Goal: Find specific page/section

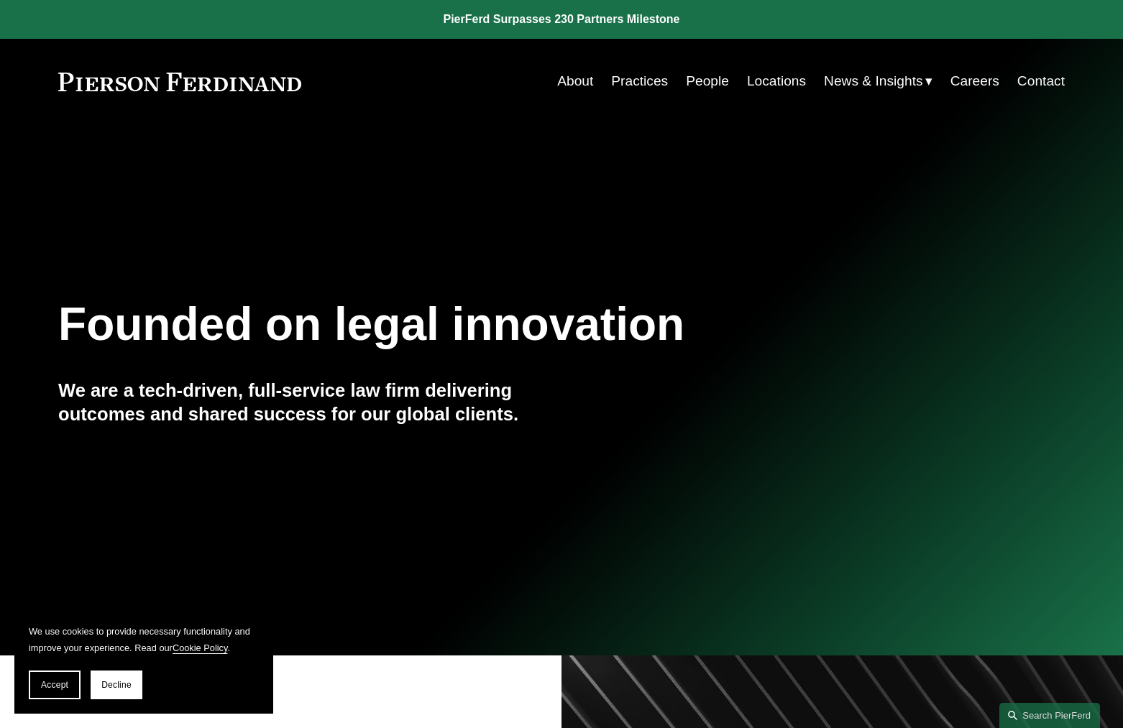
click at [718, 85] on link "People" at bounding box center [707, 81] width 43 height 27
click at [645, 77] on link "Practices" at bounding box center [639, 81] width 57 height 27
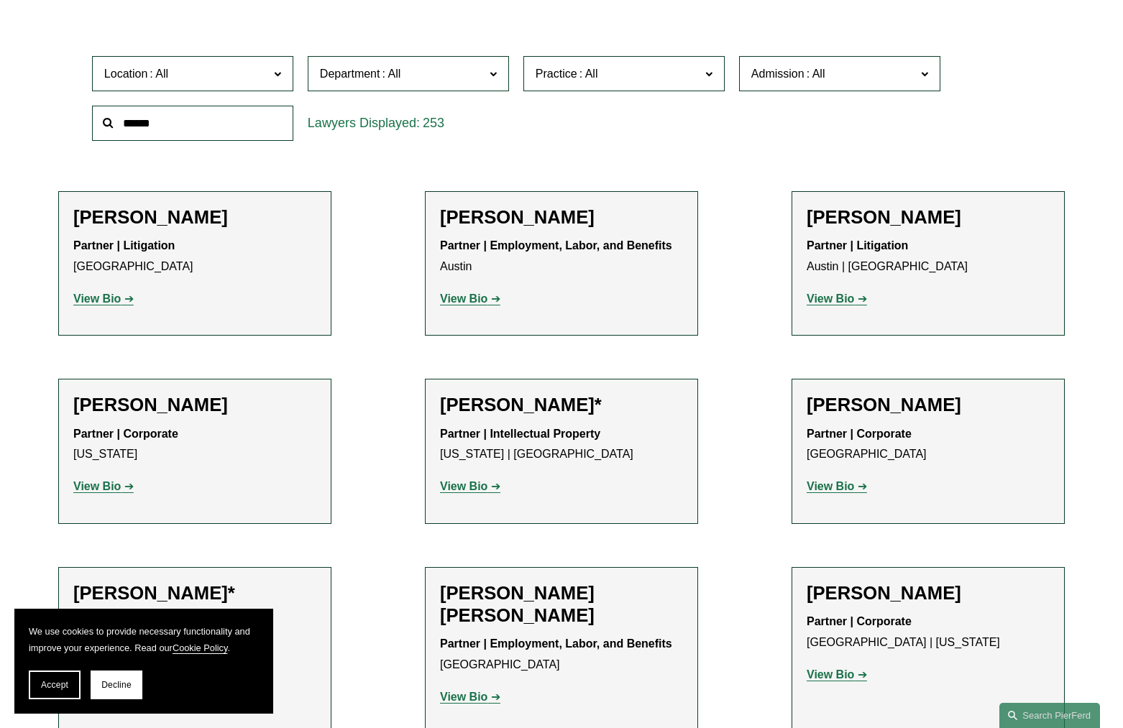
scroll to position [360, 0]
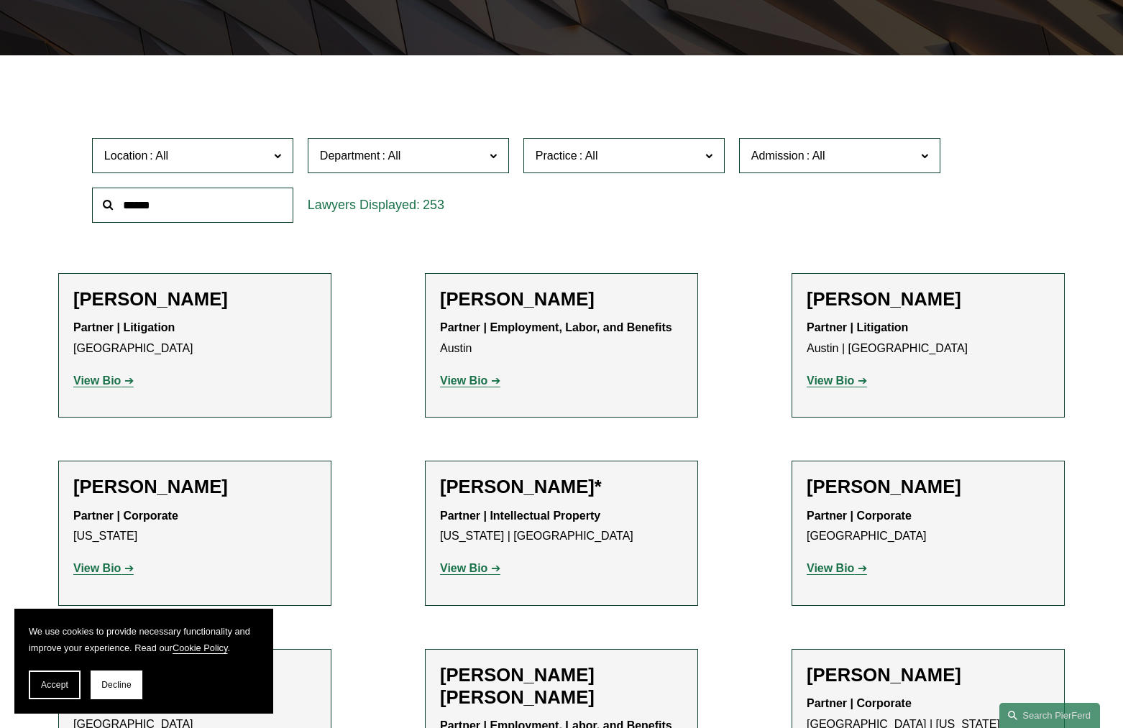
click at [797, 155] on span "Admission" at bounding box center [777, 156] width 53 height 12
click at [0, 0] on link "[US_STATE]" at bounding box center [0, 0] width 0 height 0
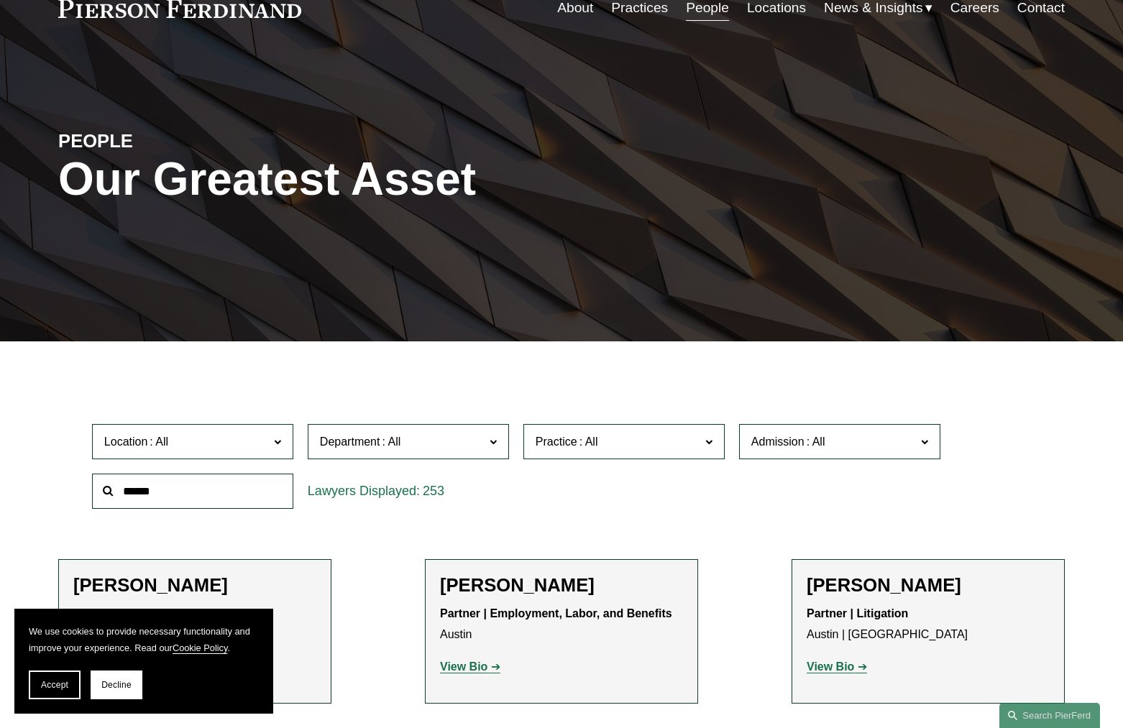
scroll to position [360, 0]
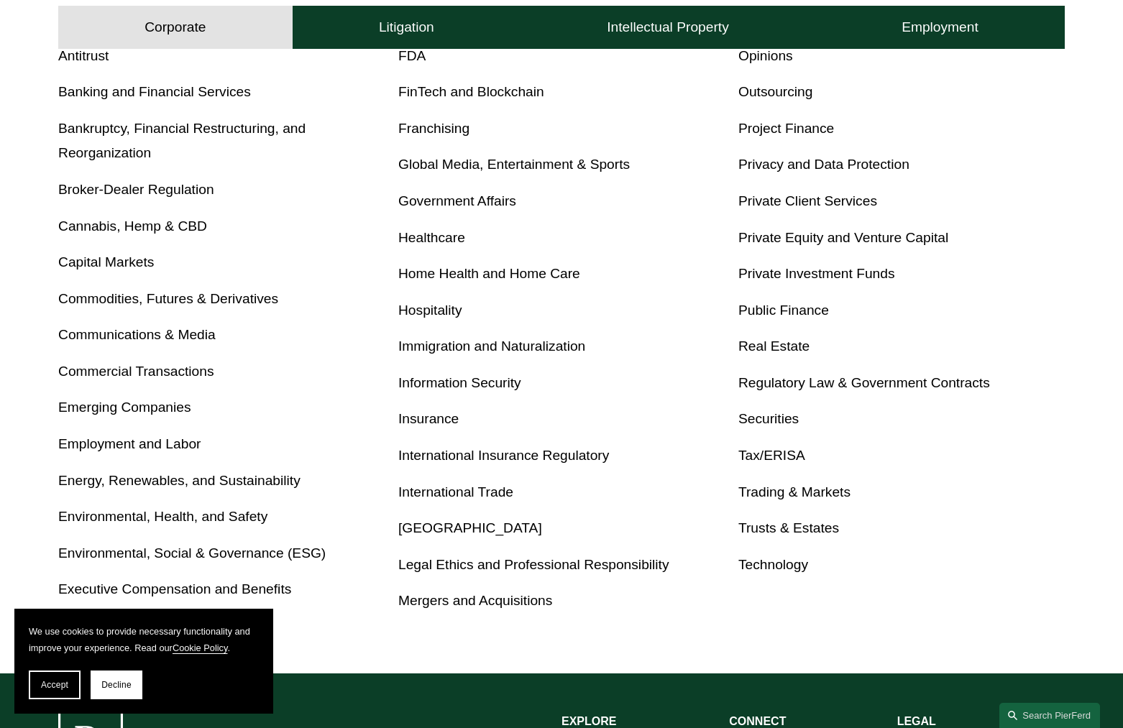
scroll to position [575, 0]
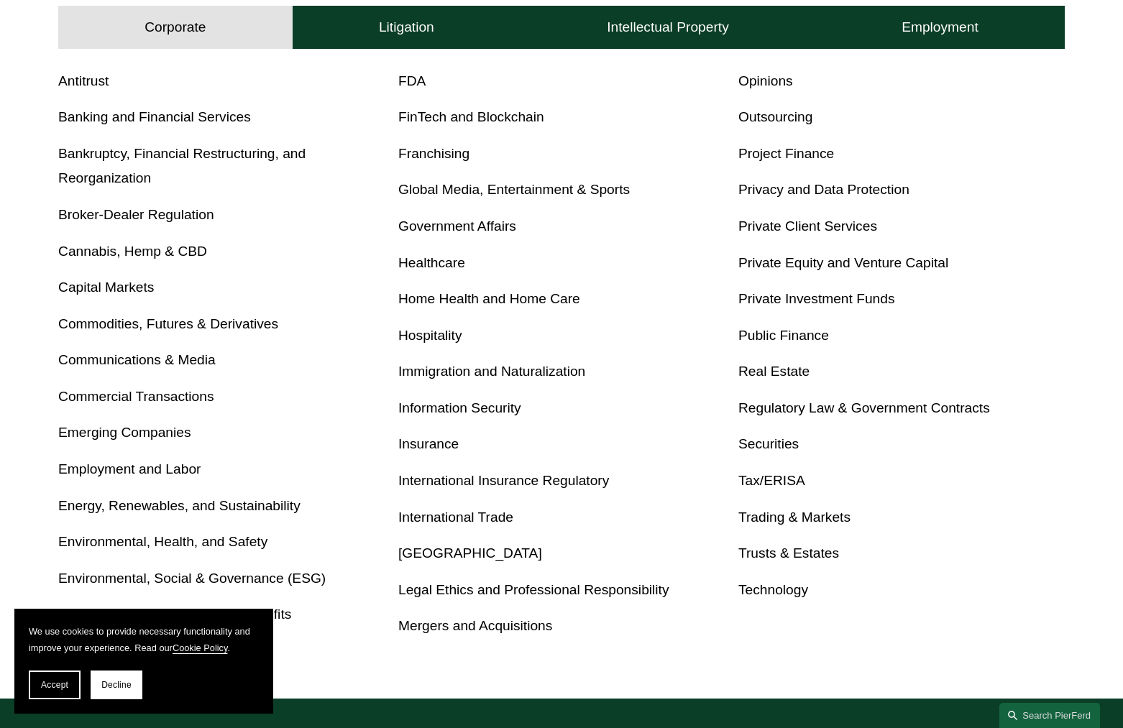
drag, startPoint x: 127, startPoint y: 684, endPoint x: 147, endPoint y: 689, distance: 21.5
click at [132, 685] on button "Decline" at bounding box center [117, 685] width 52 height 29
